Goal: Information Seeking & Learning: Learn about a topic

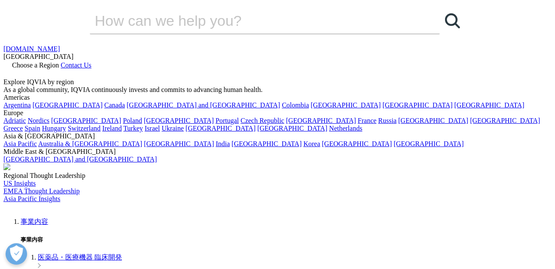
click at [48, 218] on link "事業内容" at bounding box center [35, 221] width 28 height 7
click at [3, 209] on img at bounding box center [3, 209] width 0 height 0
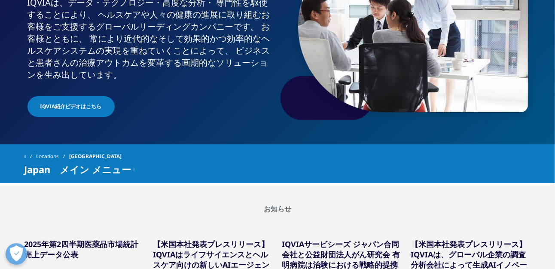
scroll to position [0, 0]
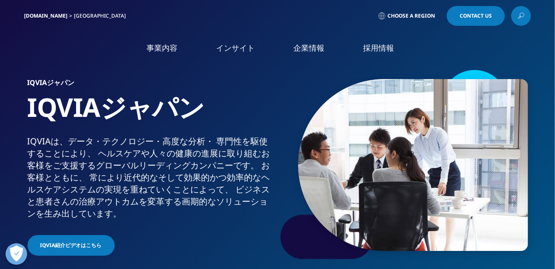
click at [368, 51] on link "採用情報" at bounding box center [378, 48] width 31 height 11
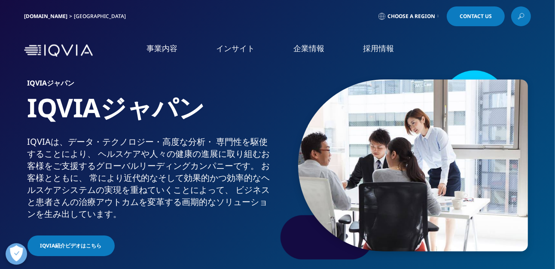
click at [21, 111] on link "概要" at bounding box center [103, 109] width 181 height 10
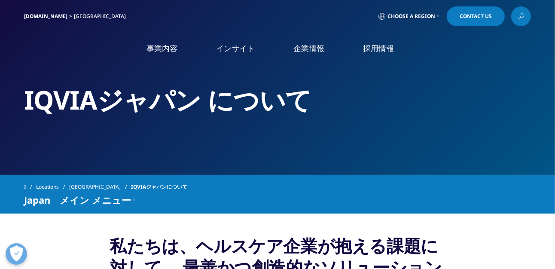
click at [152, 55] on li "事業内容 事業内容 医薬品・医療機器 臨床開発 Clinical Development in [GEOGRAPHIC_DATA] 市場データ CSO事業" at bounding box center [162, 57] width 70 height 28
